Goal: Transaction & Acquisition: Subscribe to service/newsletter

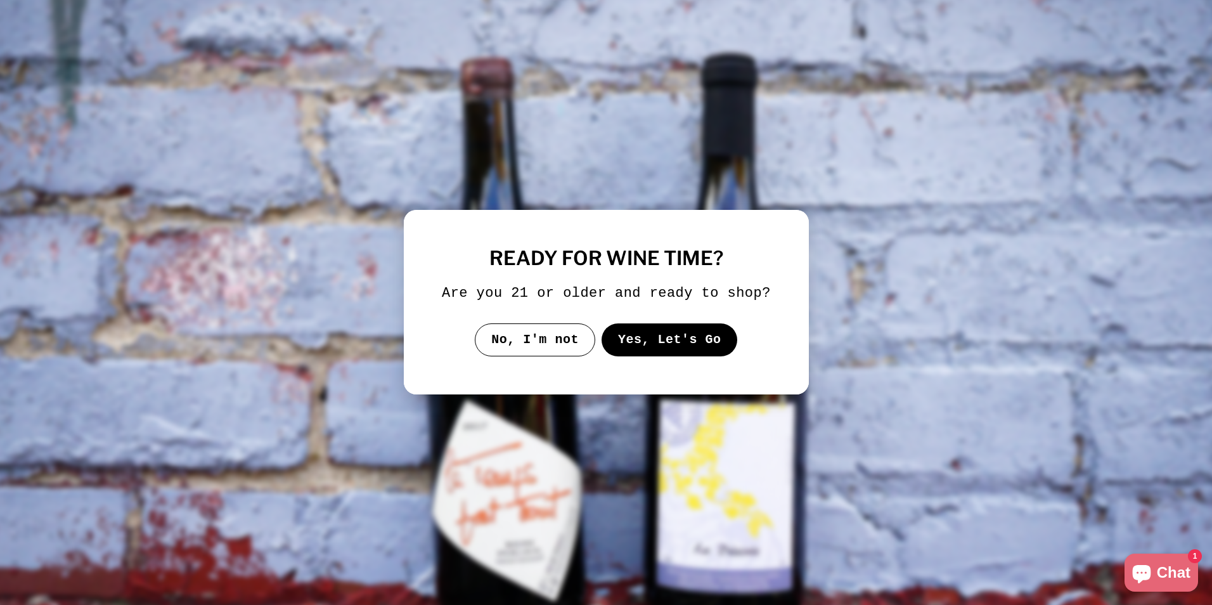
click at [641, 348] on button "Yes, Let's Go" at bounding box center [669, 339] width 136 height 33
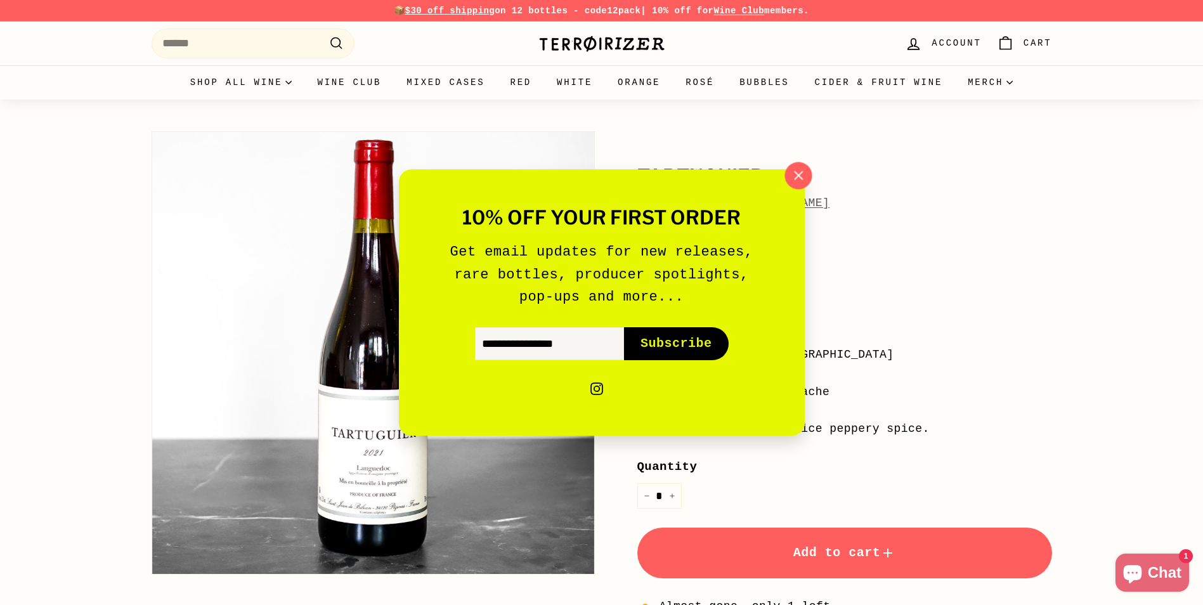
click at [801, 176] on icon "button" at bounding box center [797, 175] width 19 height 19
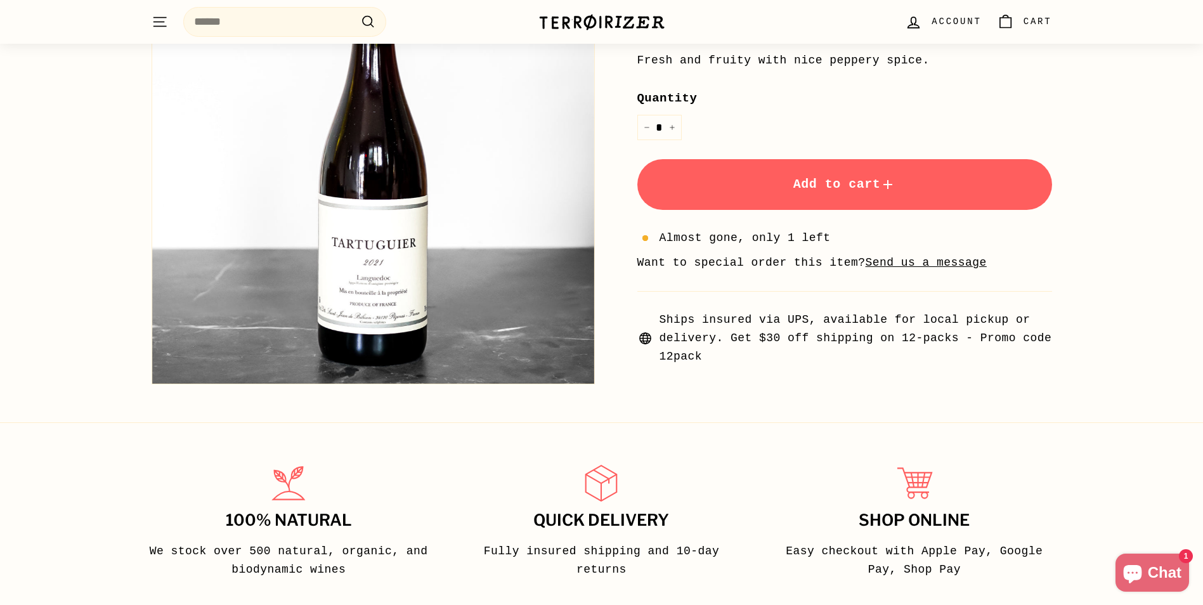
scroll to position [346, 0]
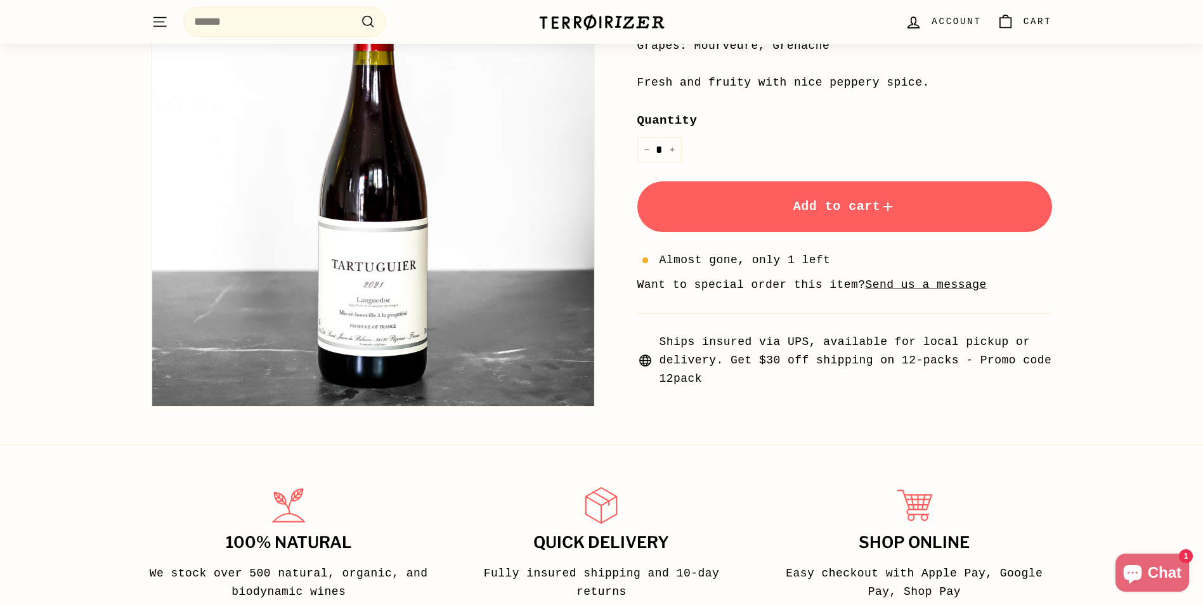
click at [852, 347] on span "Ships insured via UPS, available for local pickup or delivery. Get $30 off ship…" at bounding box center [855, 360] width 392 height 55
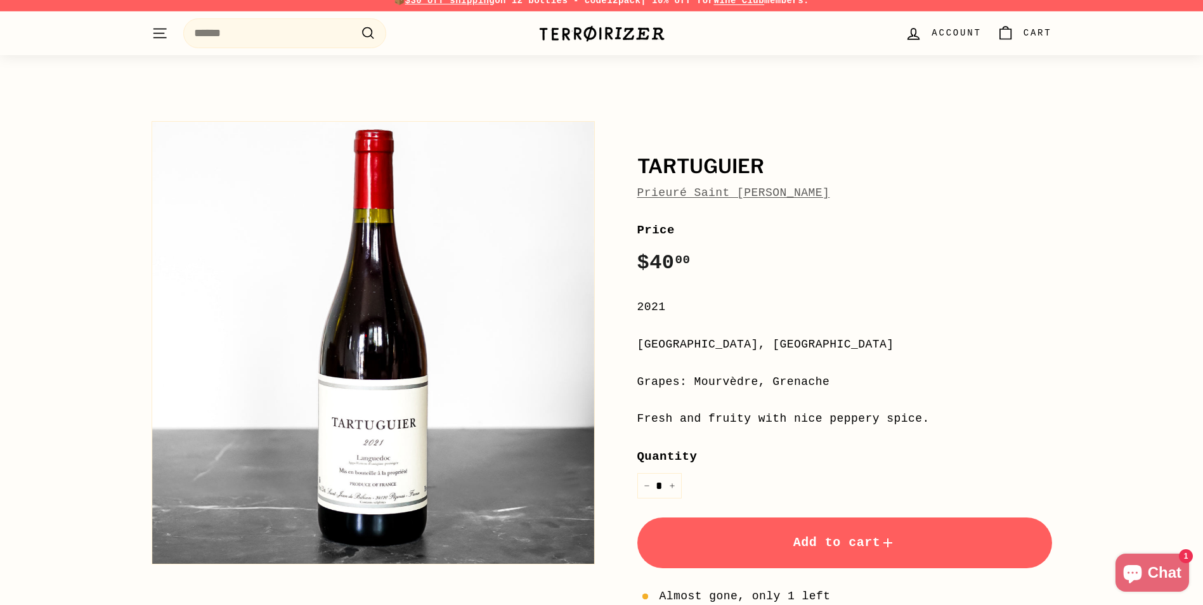
scroll to position [0, 0]
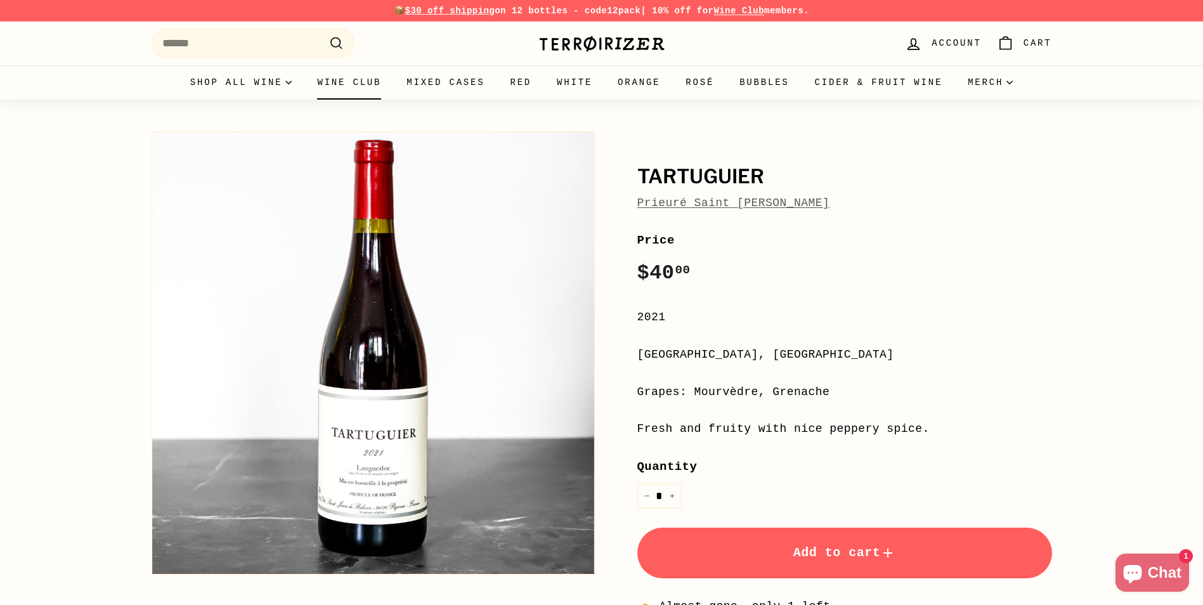
click at [377, 87] on link "Wine Club" at bounding box center [348, 82] width 89 height 34
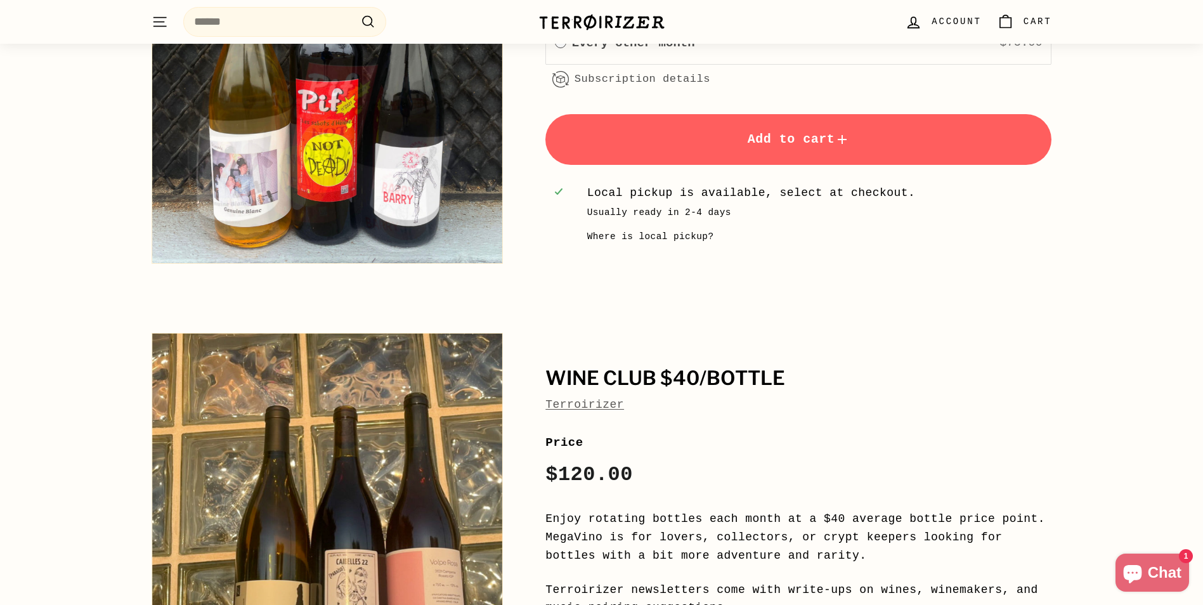
scroll to position [1679, 0]
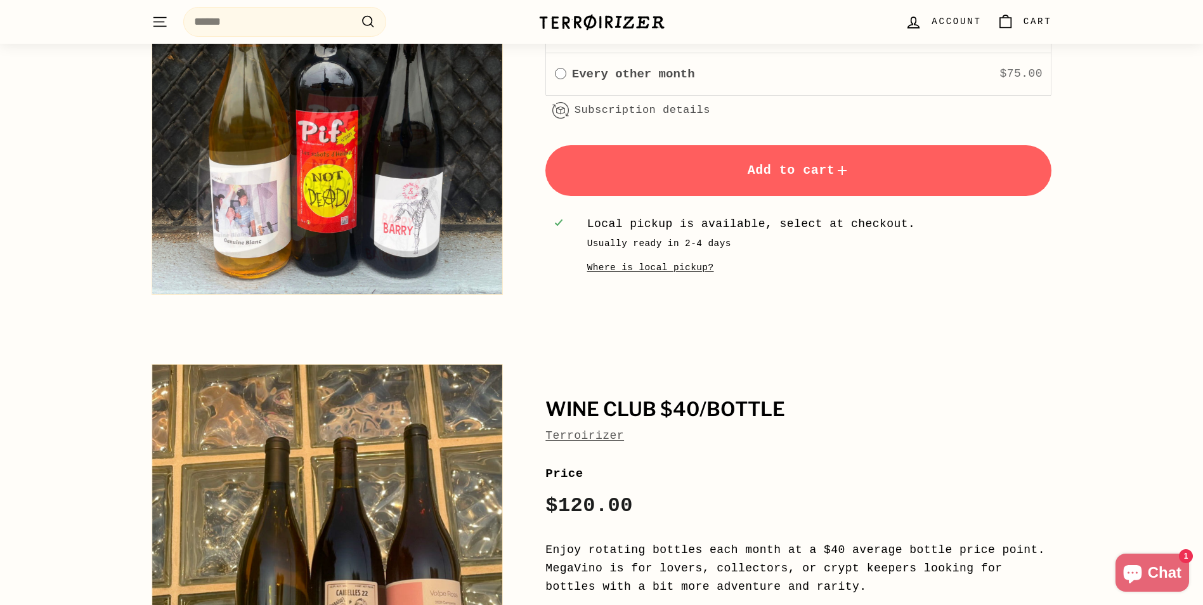
click at [687, 269] on div "Where is local pickup?" at bounding box center [650, 268] width 127 height 15
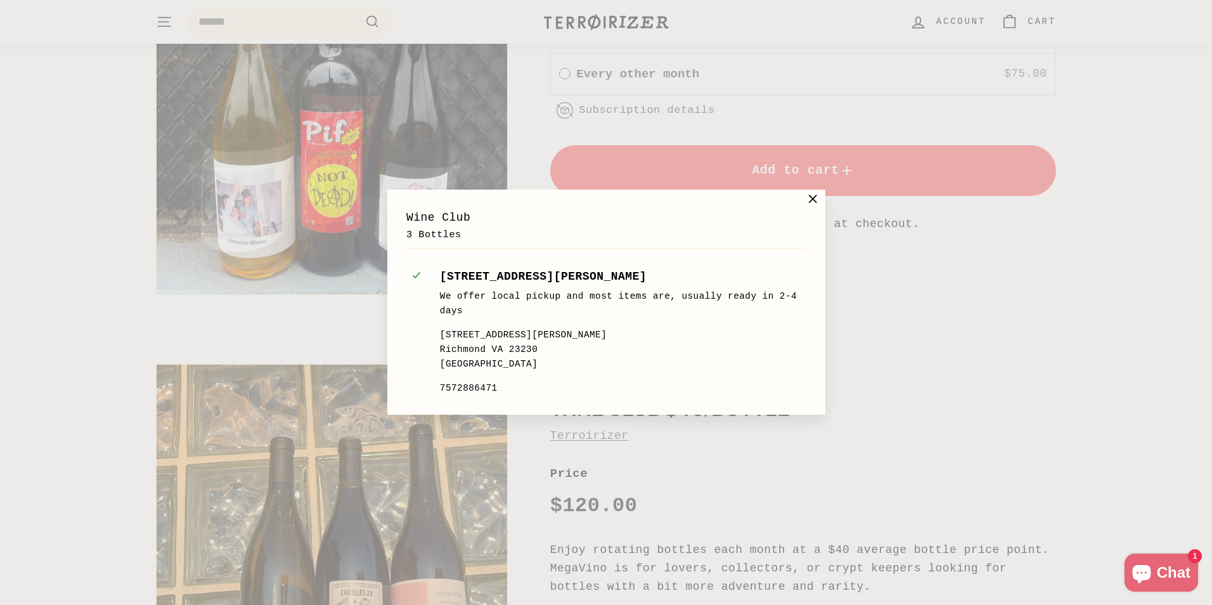
click at [809, 202] on icon at bounding box center [813, 199] width 8 height 8
